Goal: Use online tool/utility: Utilize a website feature to perform a specific function

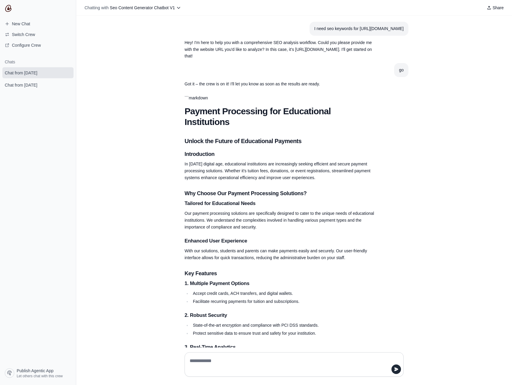
scroll to position [300, 0]
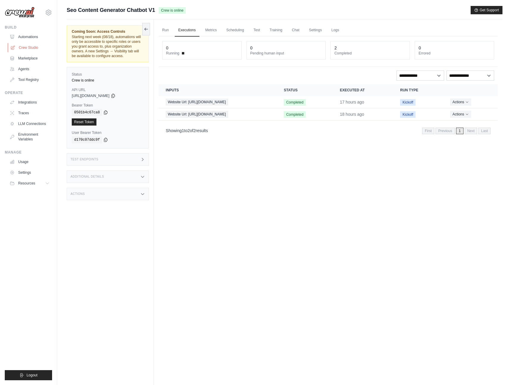
click at [30, 45] on link "Crew Studio" at bounding box center [30, 48] width 45 height 10
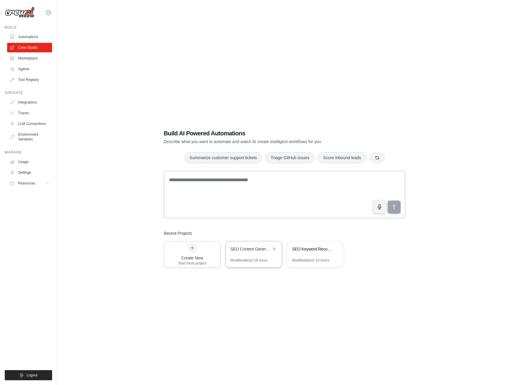
click at [253, 250] on div "SEO Content Generator Chatbot" at bounding box center [251, 249] width 41 height 6
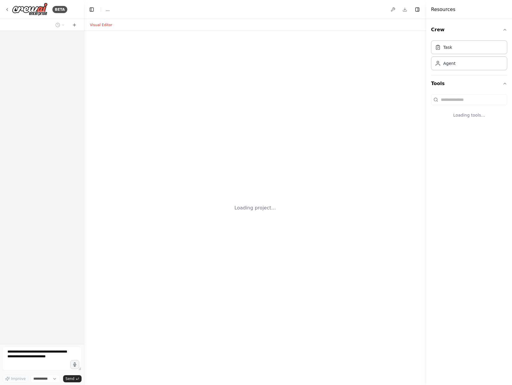
select select "****"
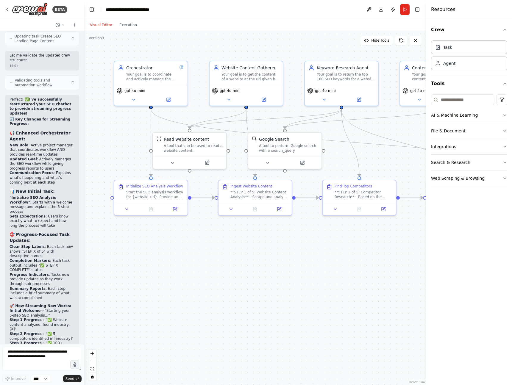
scroll to position [1762, 0]
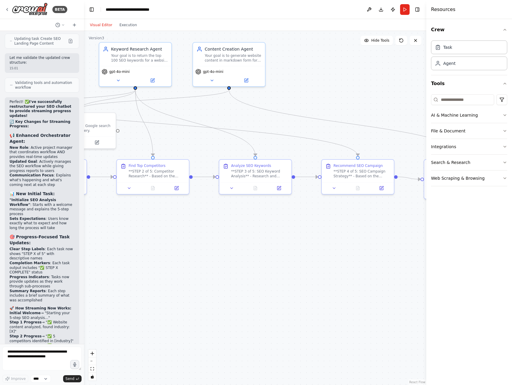
drag, startPoint x: 299, startPoint y: 247, endPoint x: 81, endPoint y: 226, distance: 218.4
click at [82, 226] on div "BETA Hello! I'm the CrewAI assistant. What kind of automation do you want to bu…" at bounding box center [256, 192] width 512 height 385
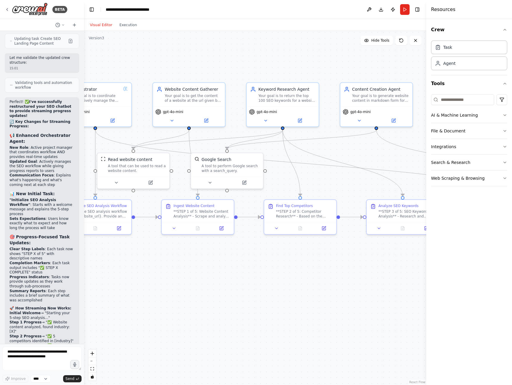
drag, startPoint x: 217, startPoint y: 226, endPoint x: 375, endPoint y: 266, distance: 162.8
click at [375, 266] on div ".deletable-edge-delete-btn { width: 20px; height: 20px; border: 0px solid #ffff…" at bounding box center [255, 208] width 343 height 354
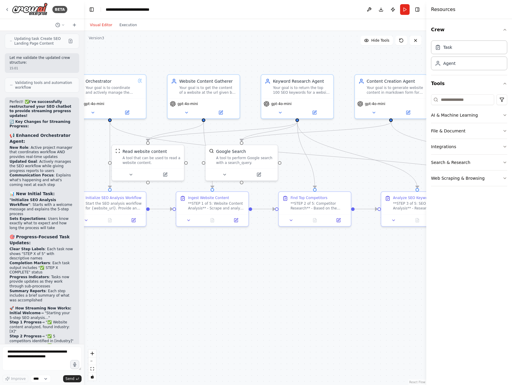
drag, startPoint x: 330, startPoint y: 306, endPoint x: 345, endPoint y: 298, distance: 16.7
click at [345, 298] on div ".deletable-edge-delete-btn { width: 20px; height: 20px; border: 0px solid #ffff…" at bounding box center [255, 208] width 343 height 354
click at [280, 113] on icon at bounding box center [280, 111] width 5 height 5
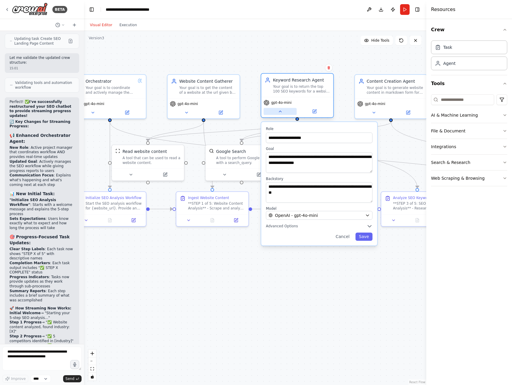
click at [280, 113] on icon at bounding box center [280, 111] width 5 height 5
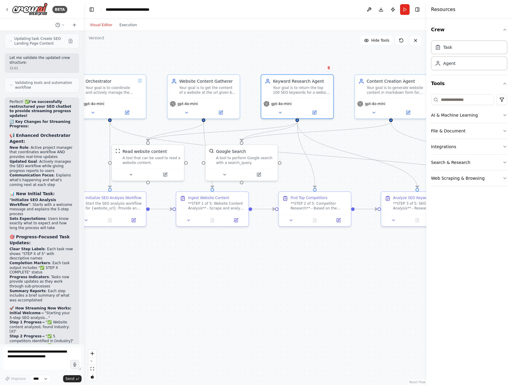
click at [239, 254] on div ".deletable-edge-delete-btn { width: 20px; height: 20px; border: 0px solid #ffff…" at bounding box center [255, 208] width 343 height 354
